Goal: Task Accomplishment & Management: Use online tool/utility

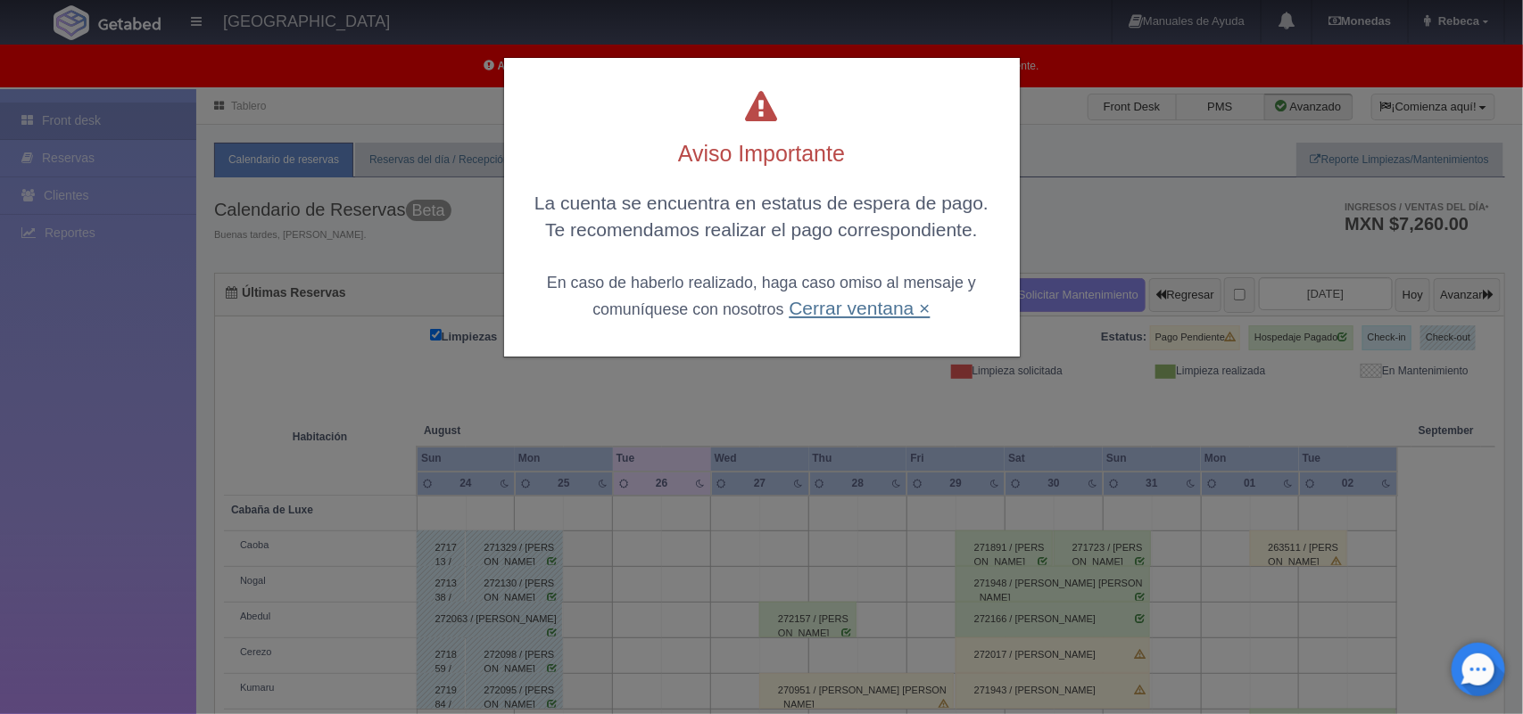
click at [843, 317] on link "Cerrar ventana ×" at bounding box center [859, 308] width 141 height 21
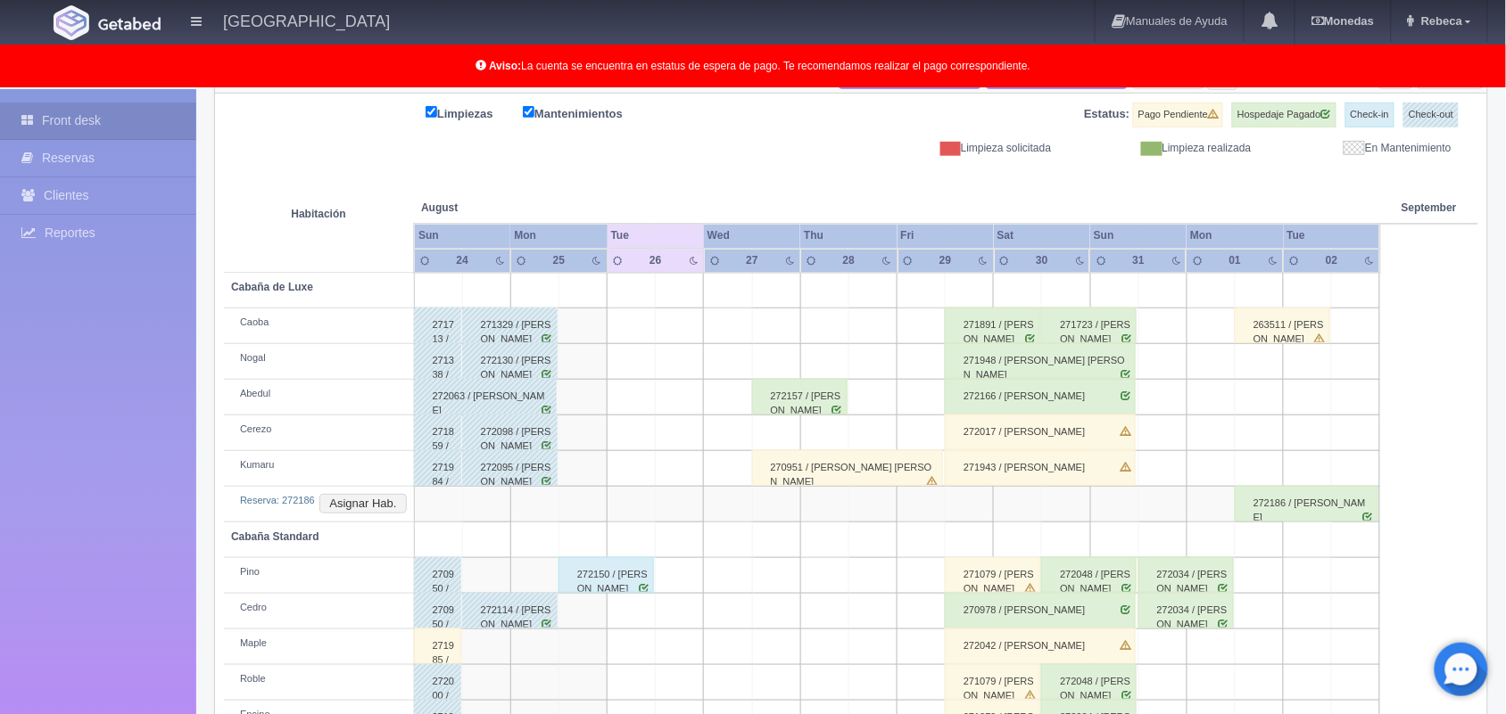
scroll to position [284, 0]
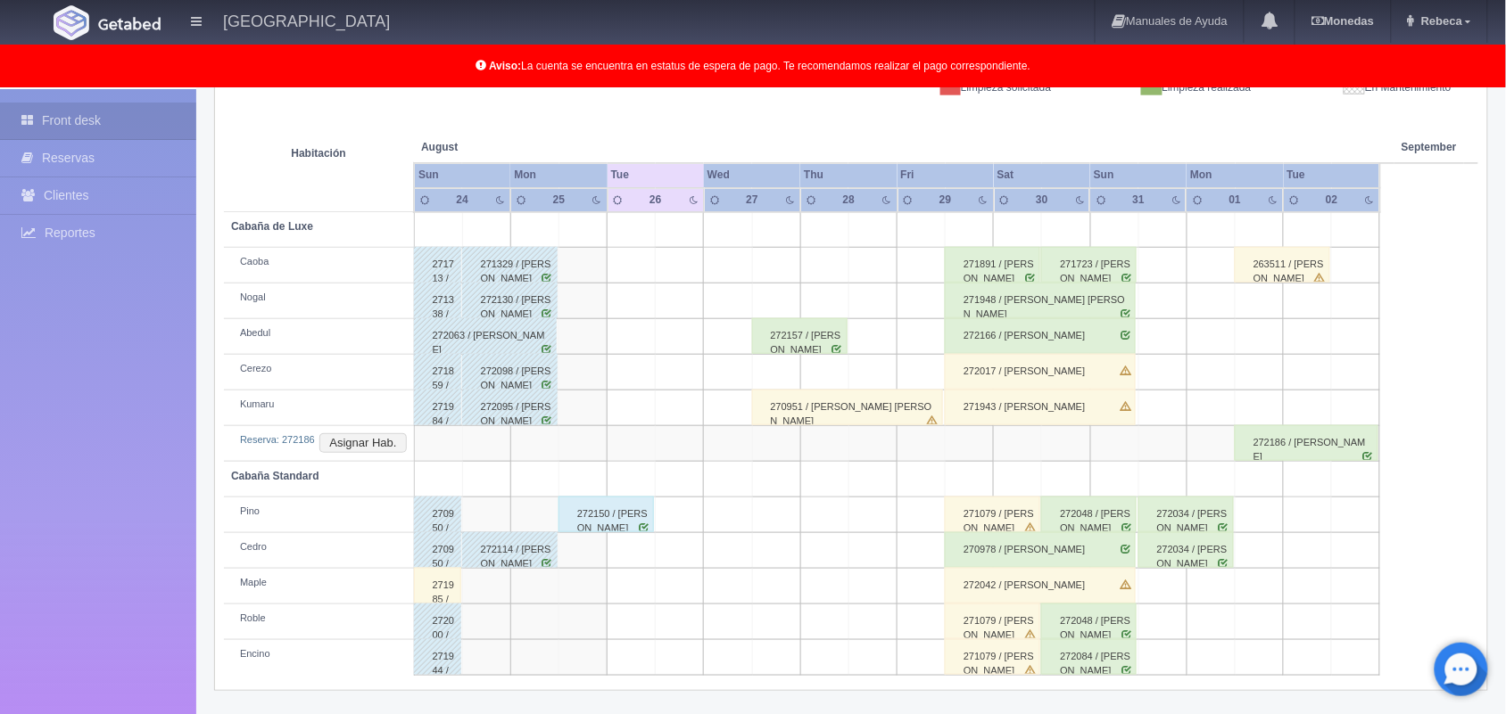
click at [1341, 451] on div "272186 / [PERSON_NAME]" at bounding box center [1306, 443] width 144 height 36
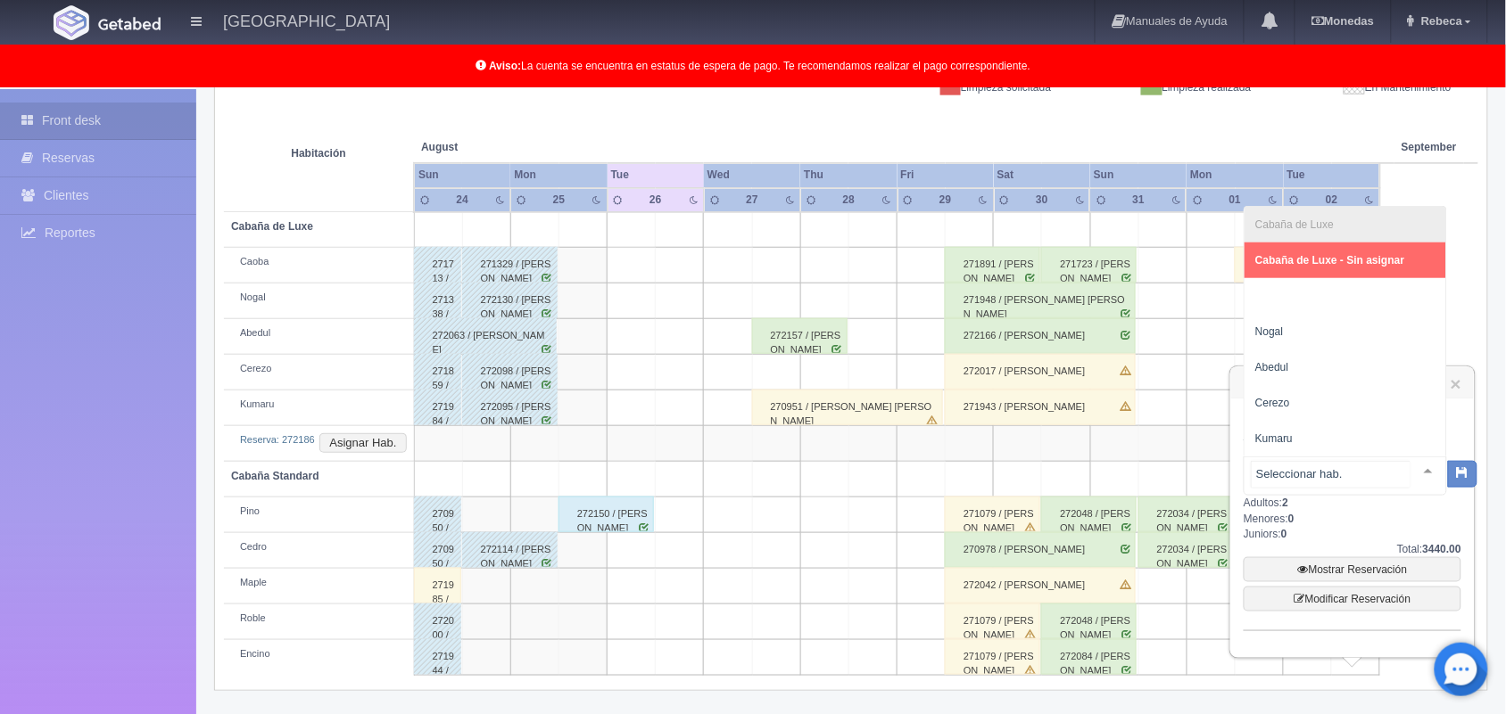
click at [1416, 467] on div at bounding box center [1428, 471] width 36 height 27
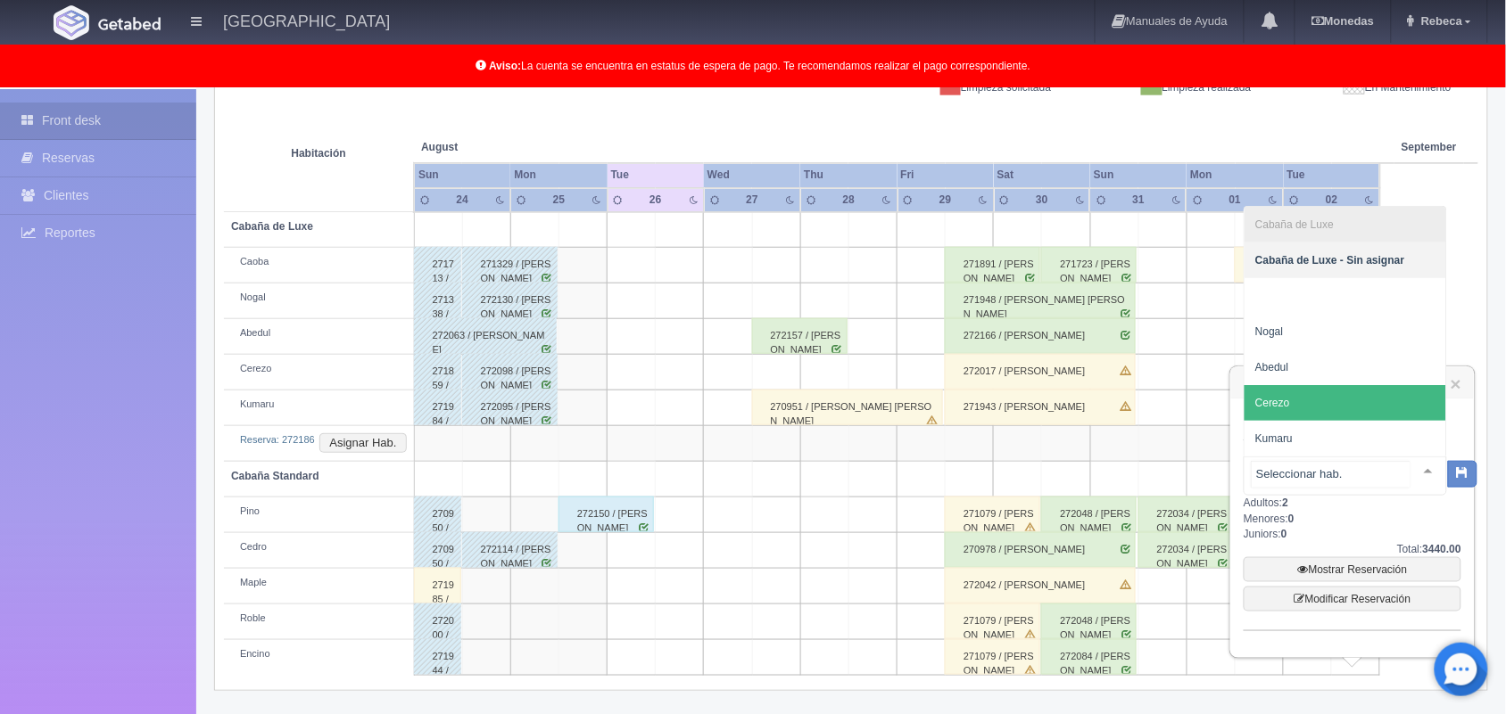
click at [1357, 402] on span "Cerezo" at bounding box center [1345, 403] width 202 height 36
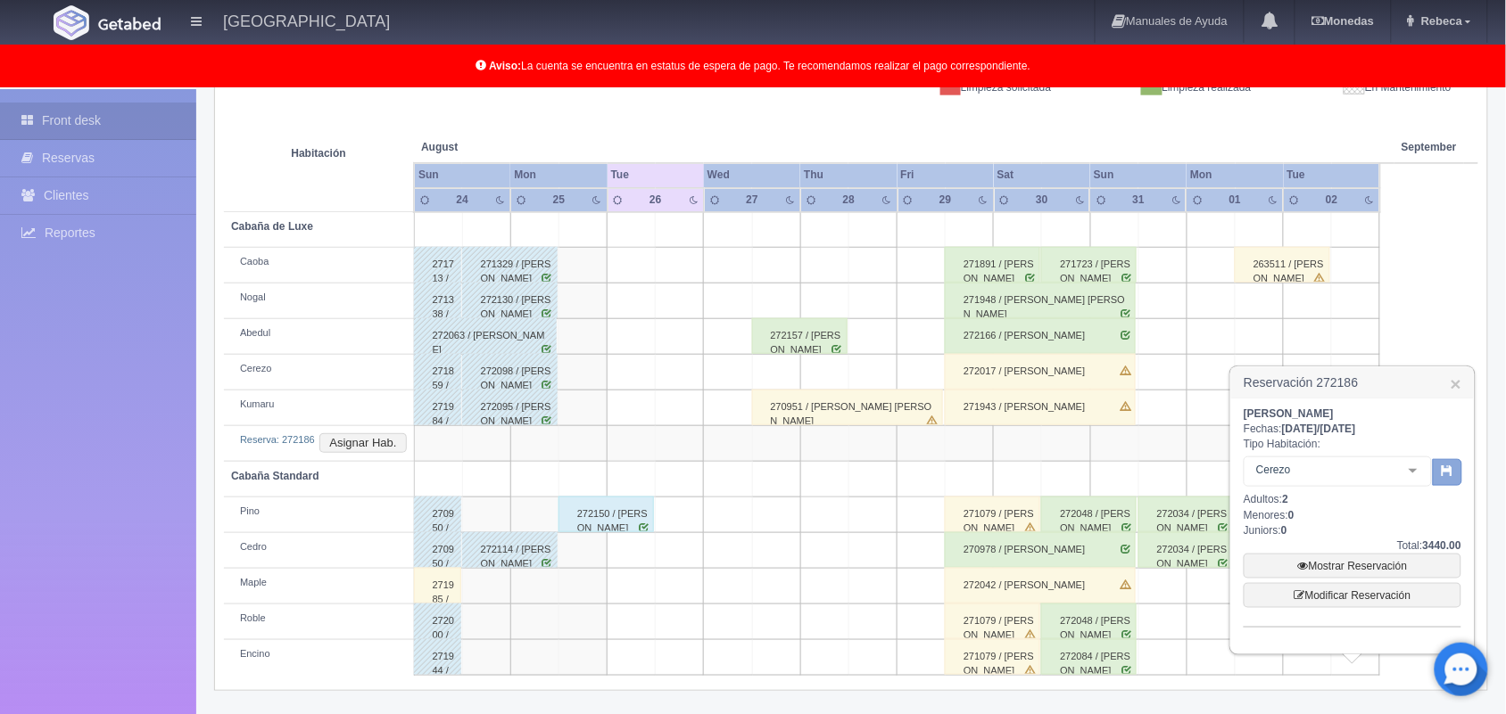
click at [1445, 482] on button "button" at bounding box center [1447, 472] width 29 height 27
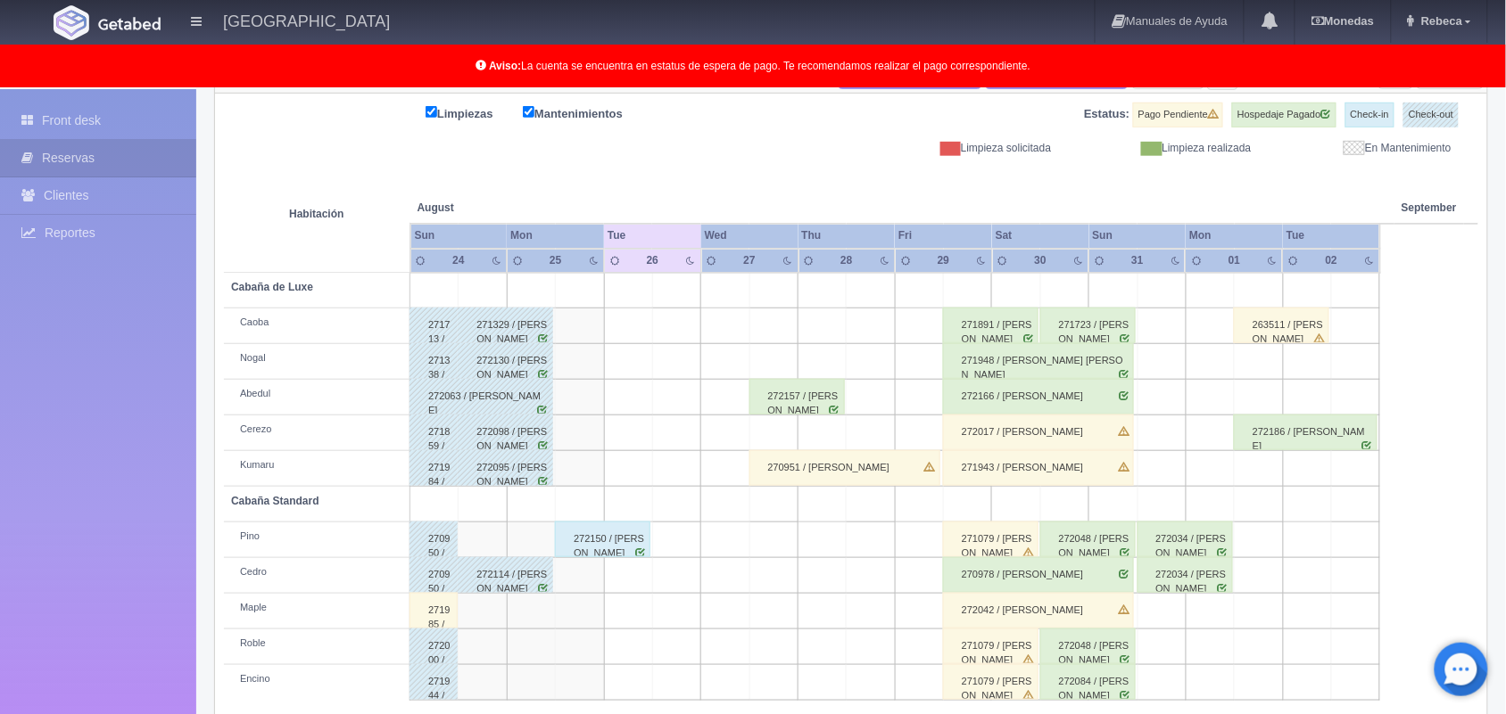
scroll to position [248, 0]
